Goal: Navigation & Orientation: Understand site structure

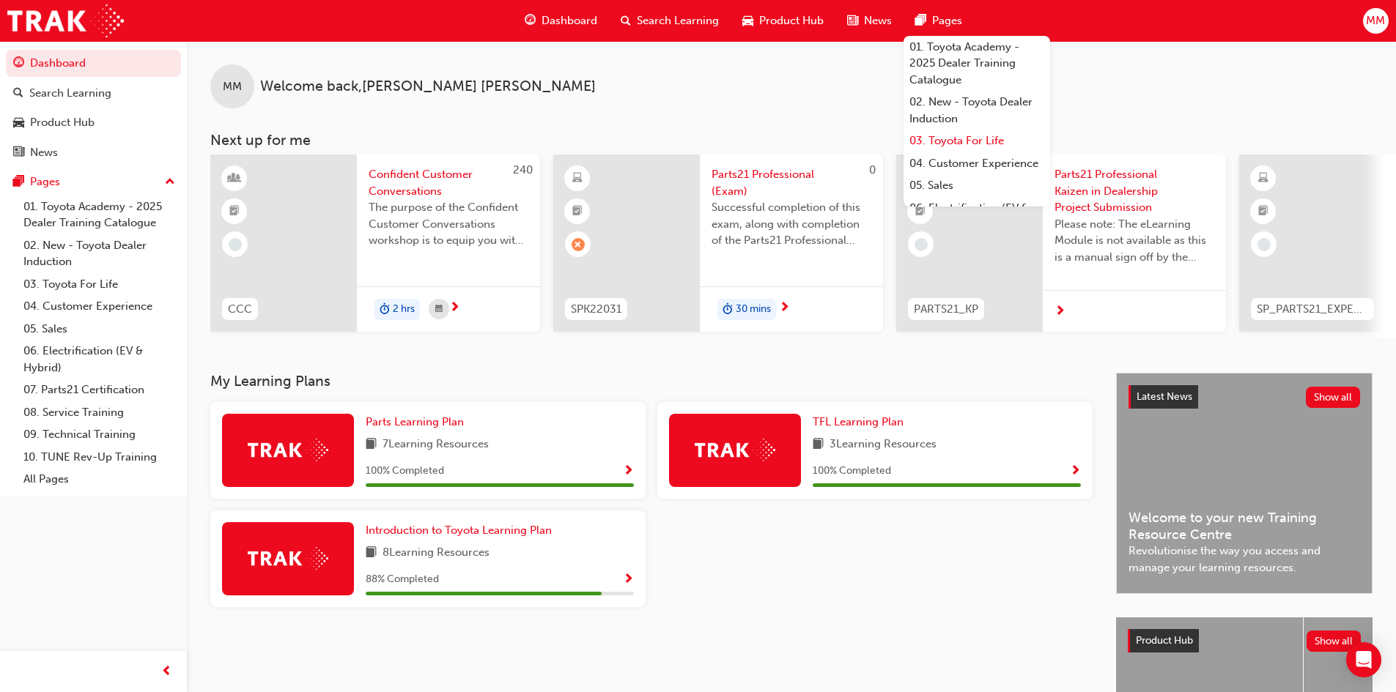
click at [950, 138] on link "03. Toyota For Life" at bounding box center [976, 141] width 147 height 23
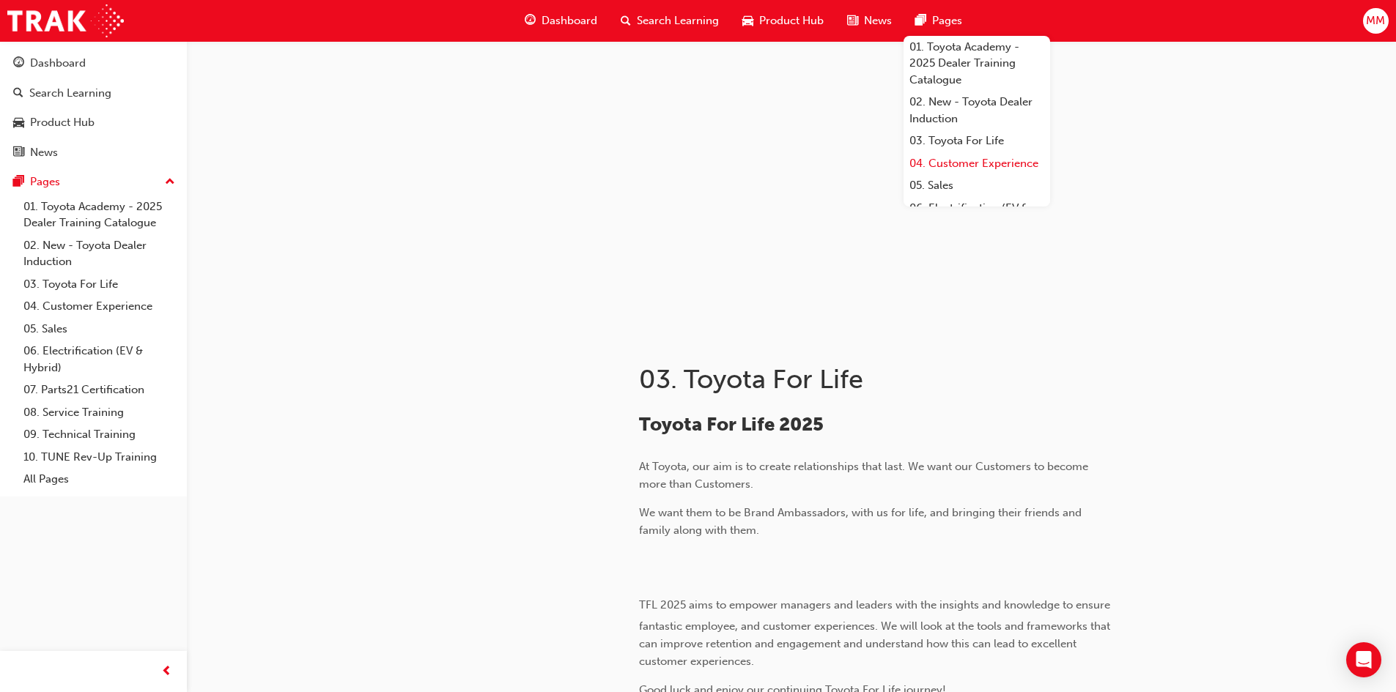
click at [946, 168] on link "04. Customer Experience" at bounding box center [976, 163] width 147 height 23
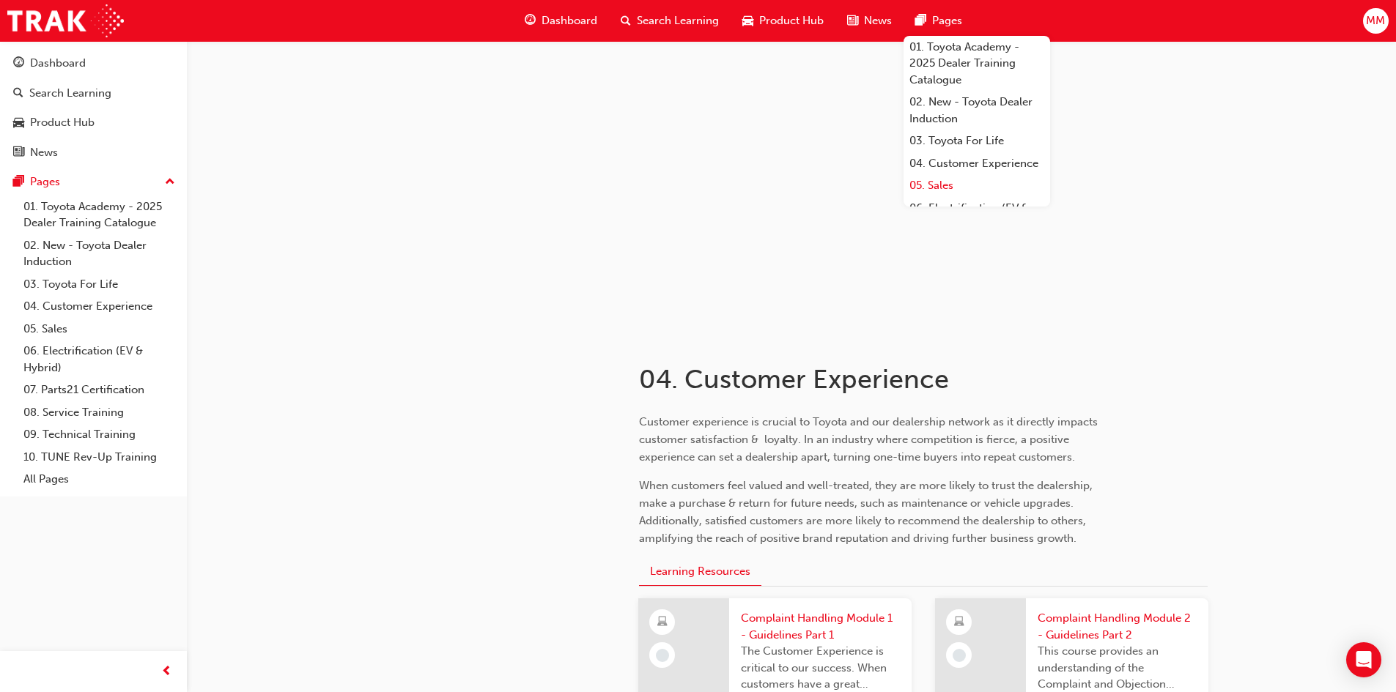
click at [939, 196] on link "05. Sales" at bounding box center [976, 185] width 147 height 23
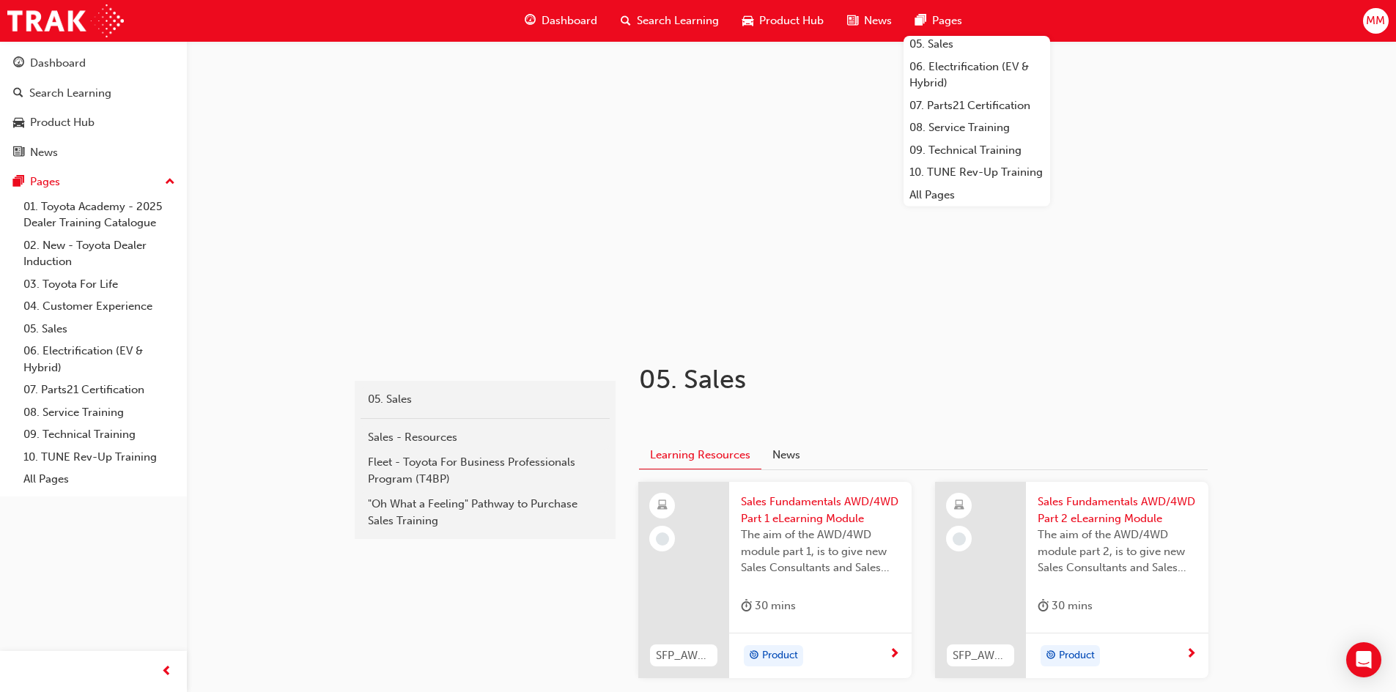
scroll to position [174, 0]
click at [944, 188] on link "All Pages" at bounding box center [976, 195] width 147 height 23
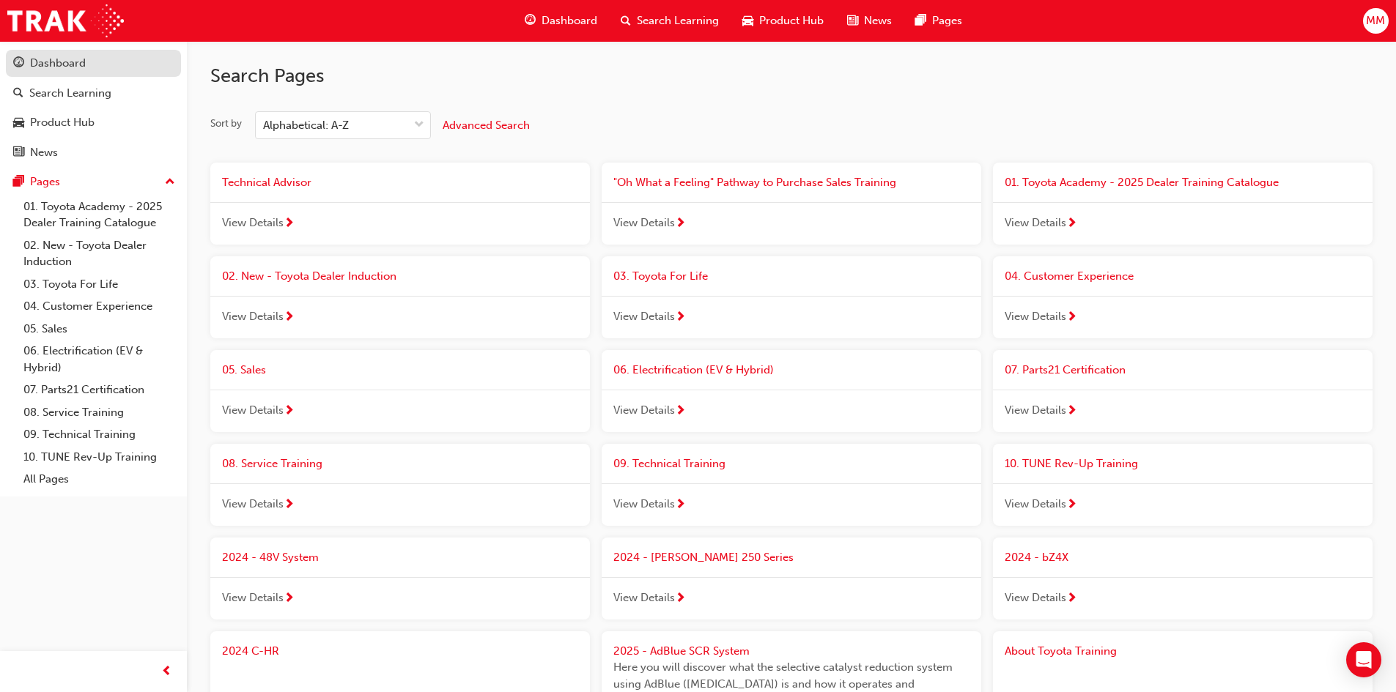
click at [48, 57] on div "Dashboard" at bounding box center [58, 63] width 56 height 17
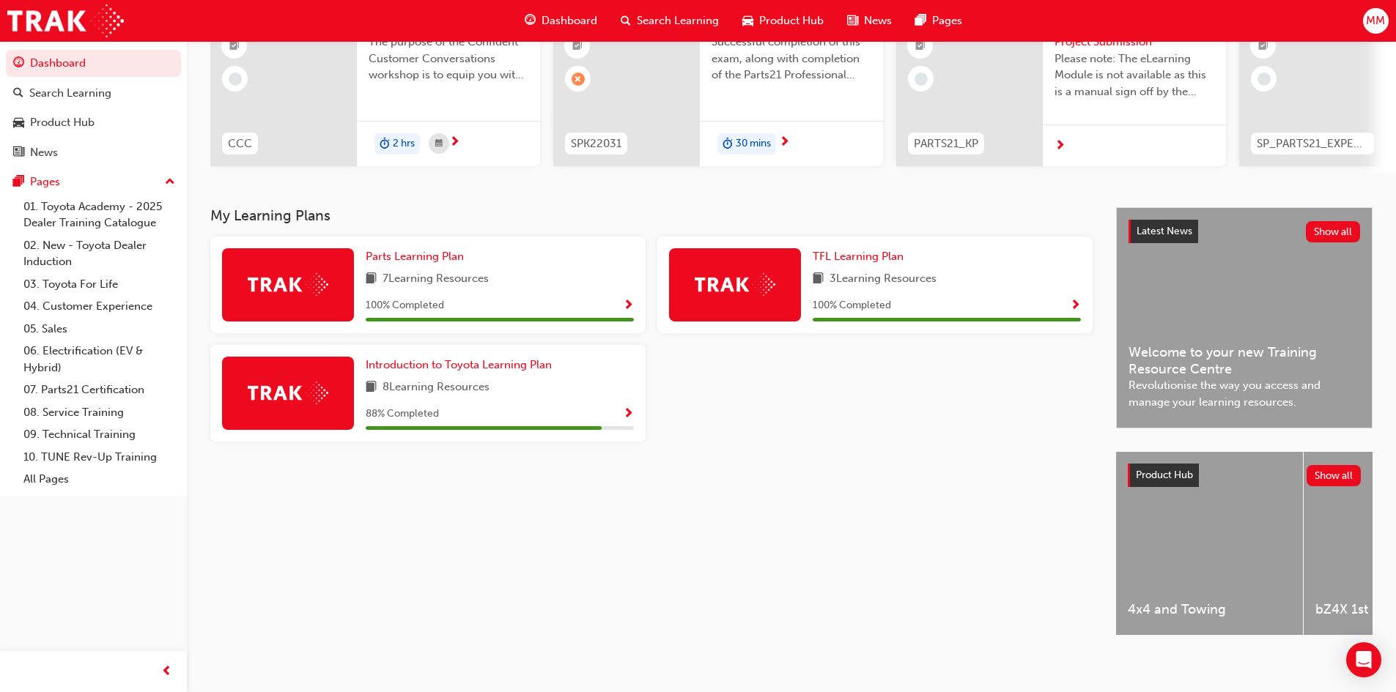
scroll to position [183, 0]
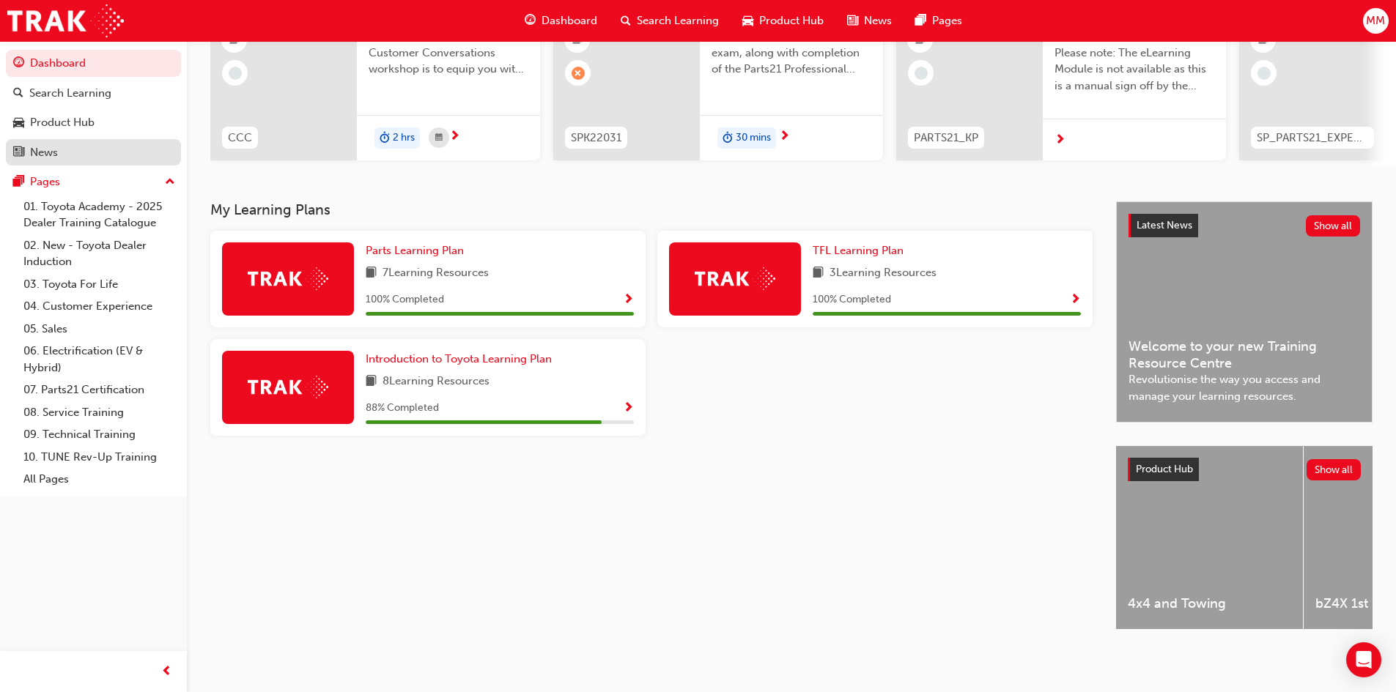
click at [45, 152] on div "News" at bounding box center [44, 152] width 28 height 17
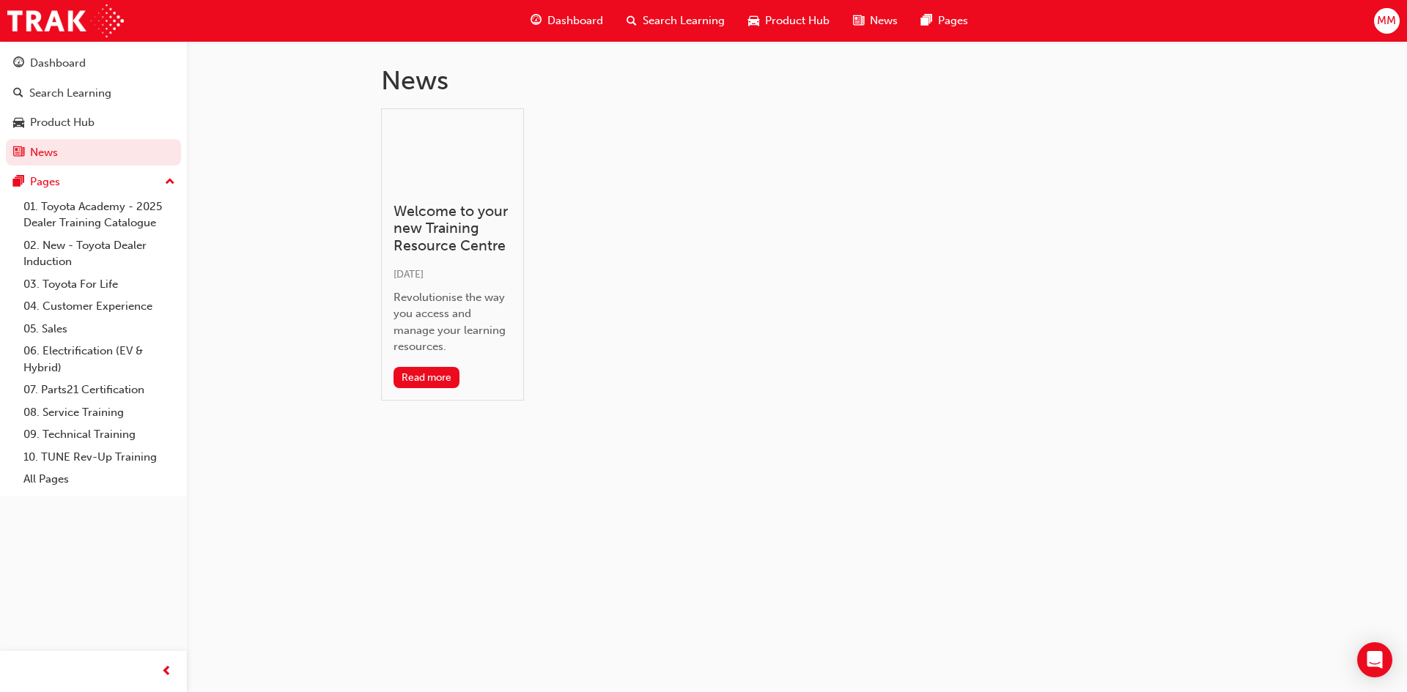
click at [558, 18] on span "Dashboard" at bounding box center [575, 20] width 56 height 17
